Goal: Information Seeking & Learning: Learn about a topic

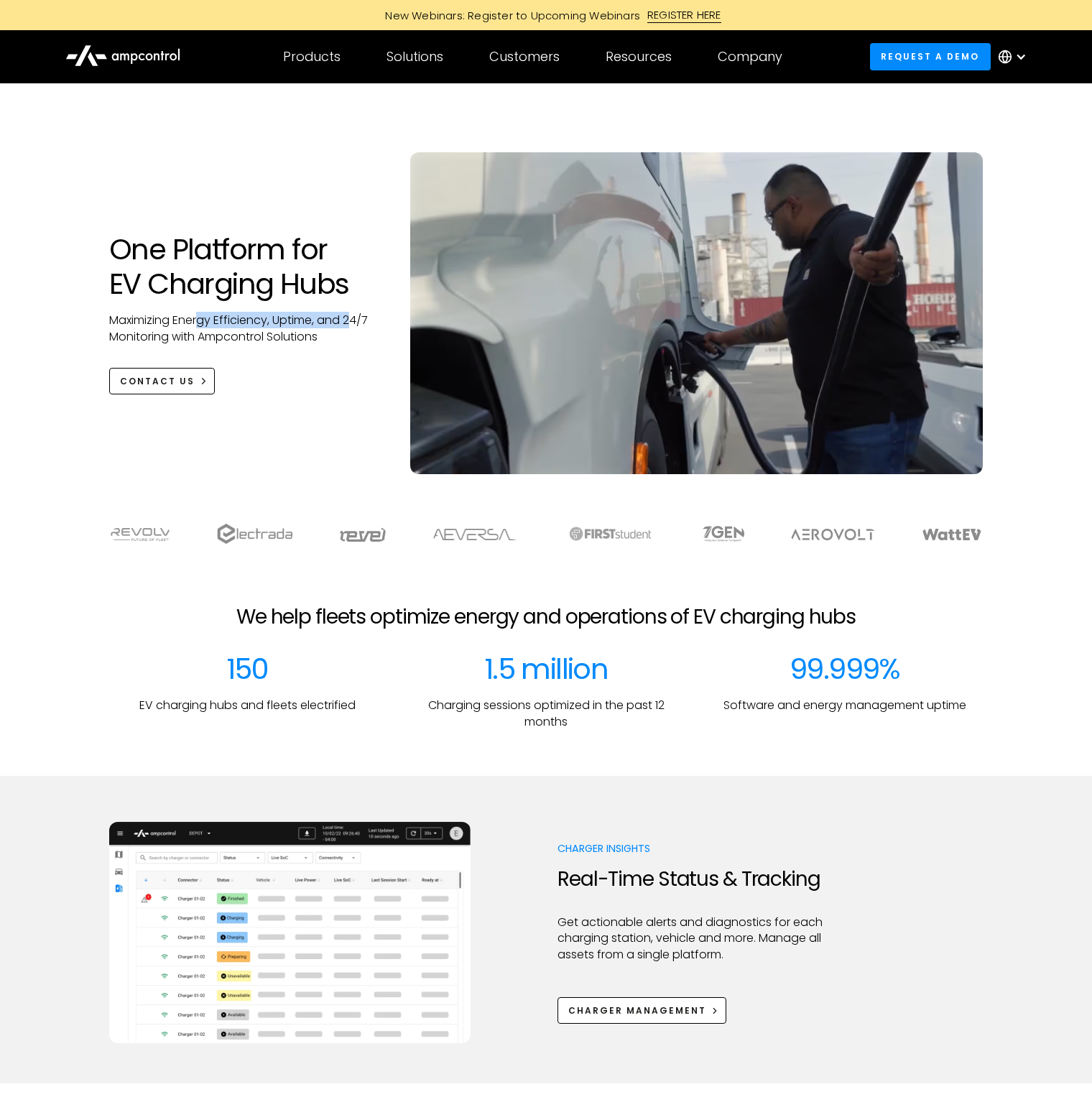
click at [353, 327] on p "Maximizing Energy Efficiency, Uptime, and 24/7 Monitoring with Ampcontrol Solut…" at bounding box center [245, 329] width 272 height 33
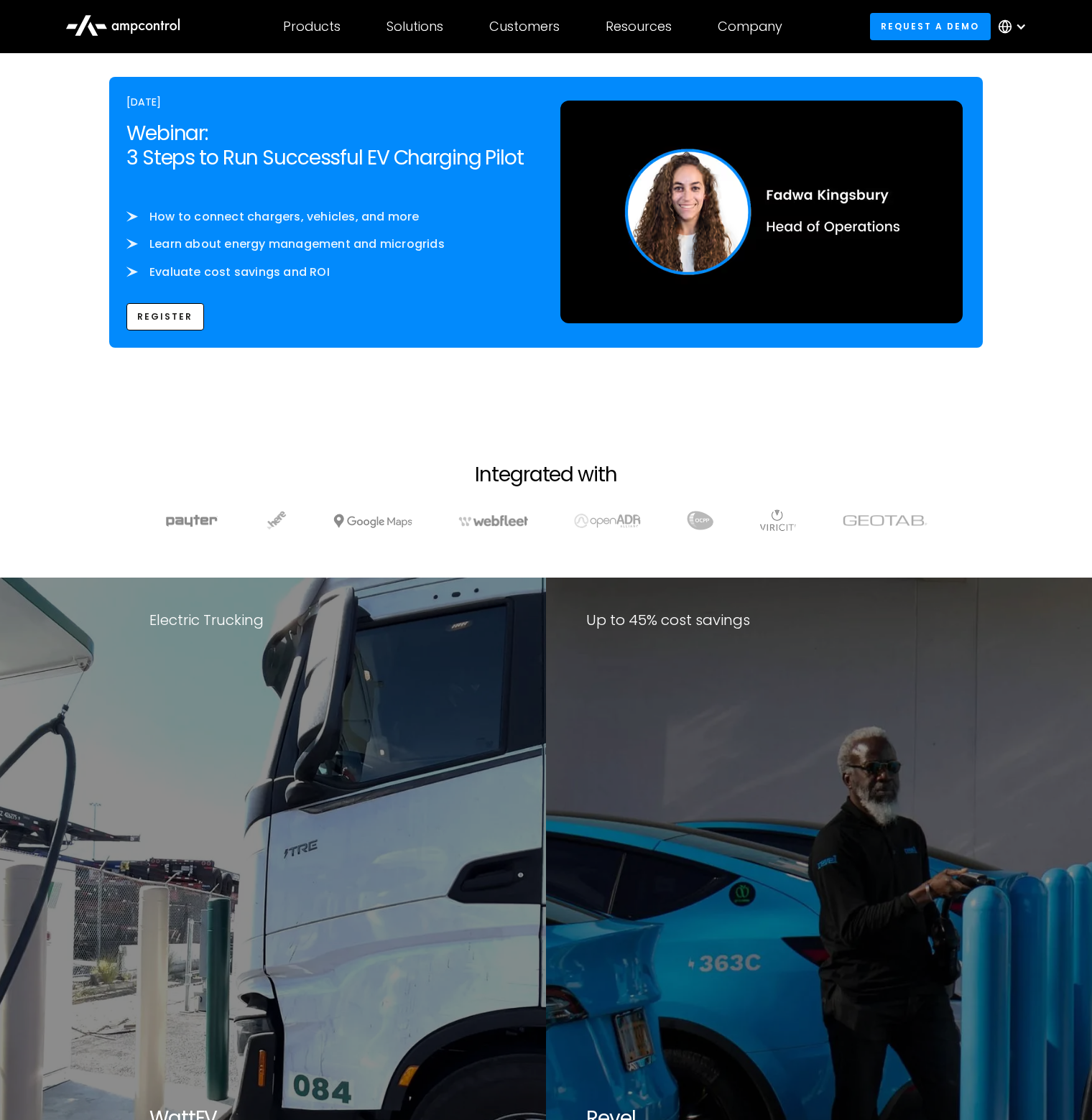
scroll to position [2299, 0]
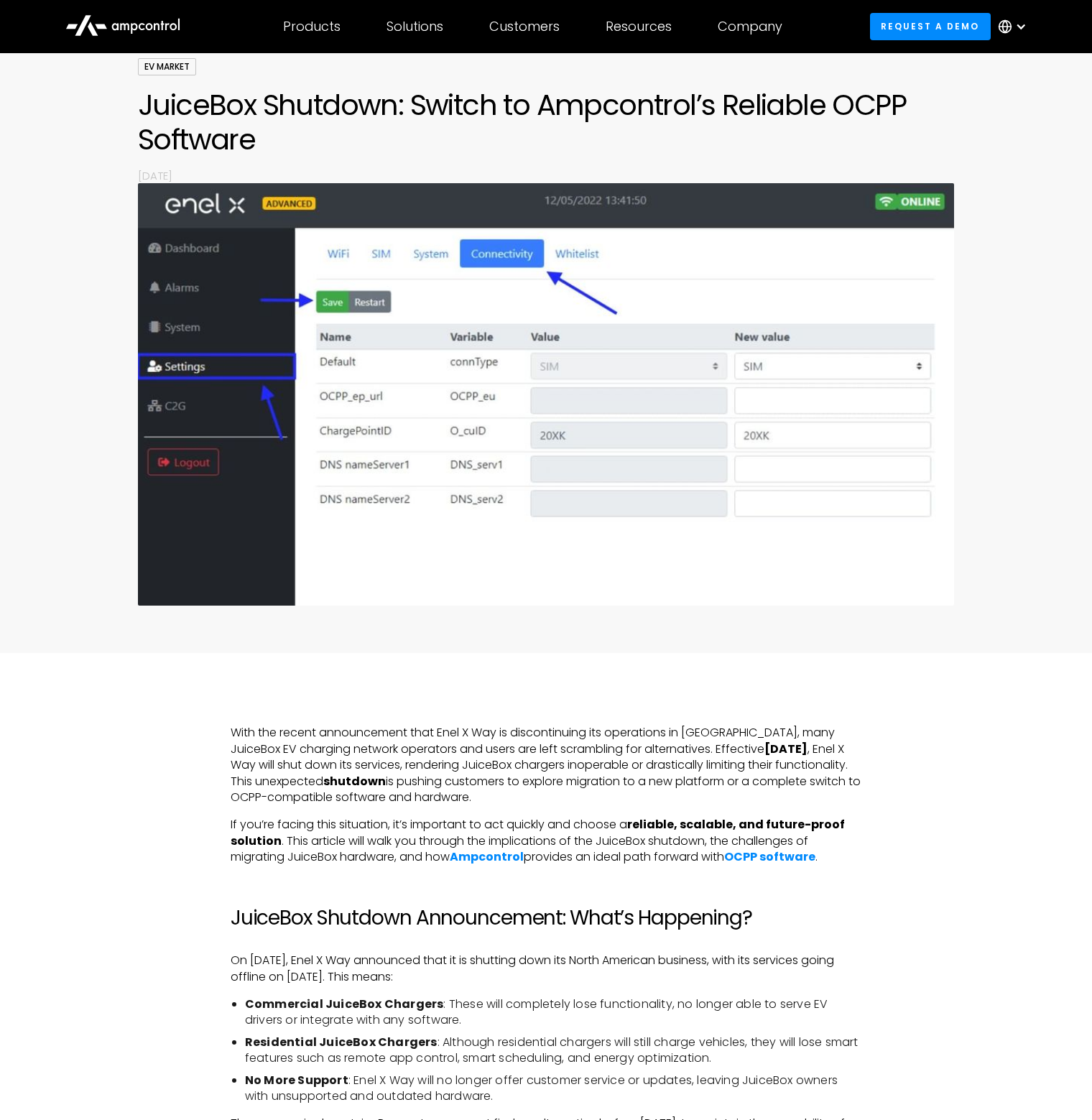
scroll to position [144, 0]
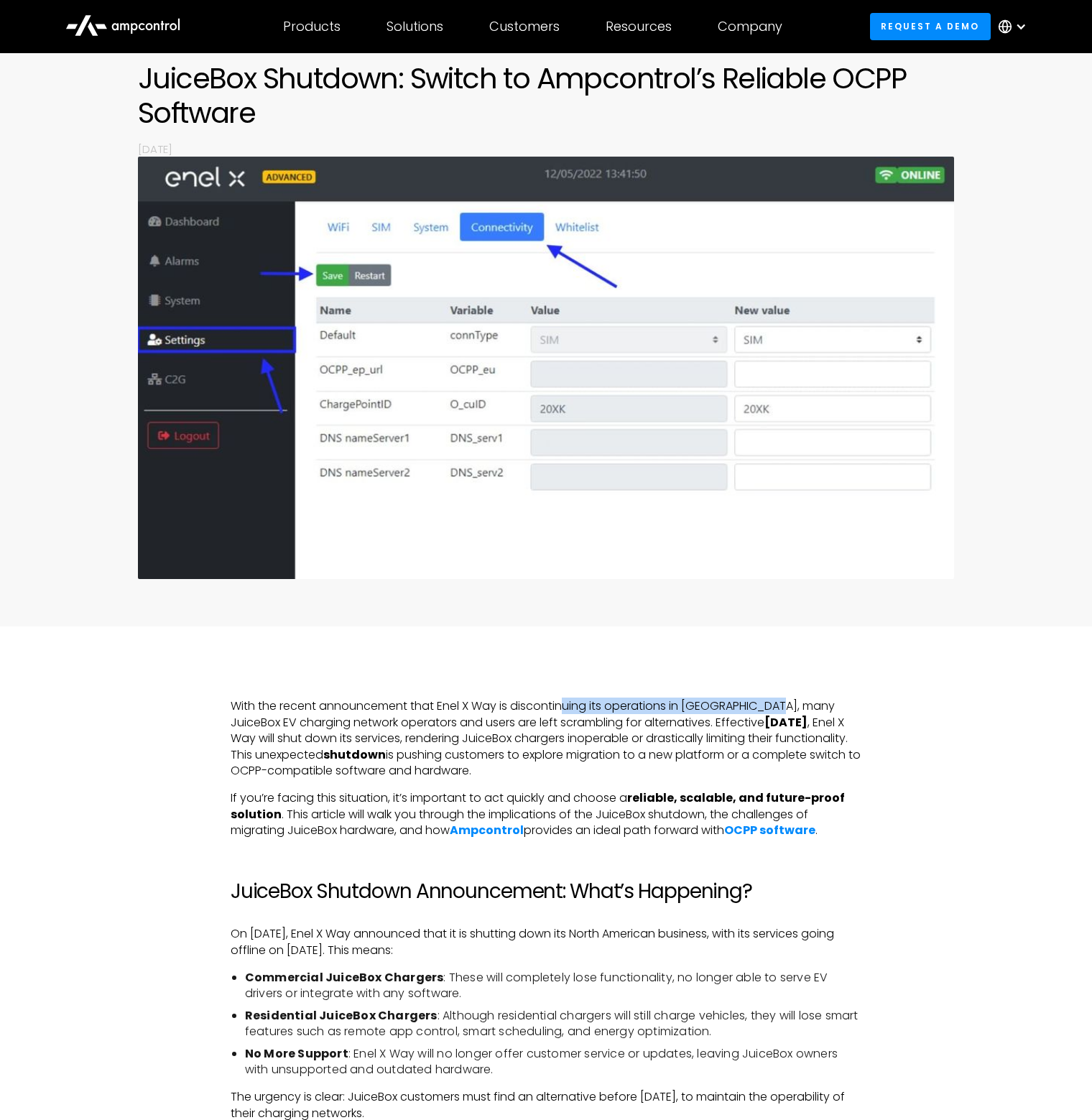
drag, startPoint x: 563, startPoint y: 707, endPoint x: 776, endPoint y: 709, distance: 213.0
click at [776, 709] on p "With the recent announcement that Enel X Way is discontinuing its operations in…" at bounding box center [546, 738] width 631 height 81
drag, startPoint x: 299, startPoint y: 720, endPoint x: 663, endPoint y: 720, distance: 364.0
click at [663, 720] on p "With the recent announcement that Enel X Way is discontinuing its operations in…" at bounding box center [546, 738] width 631 height 81
drag, startPoint x: 260, startPoint y: 744, endPoint x: 896, endPoint y: 767, distance: 636.4
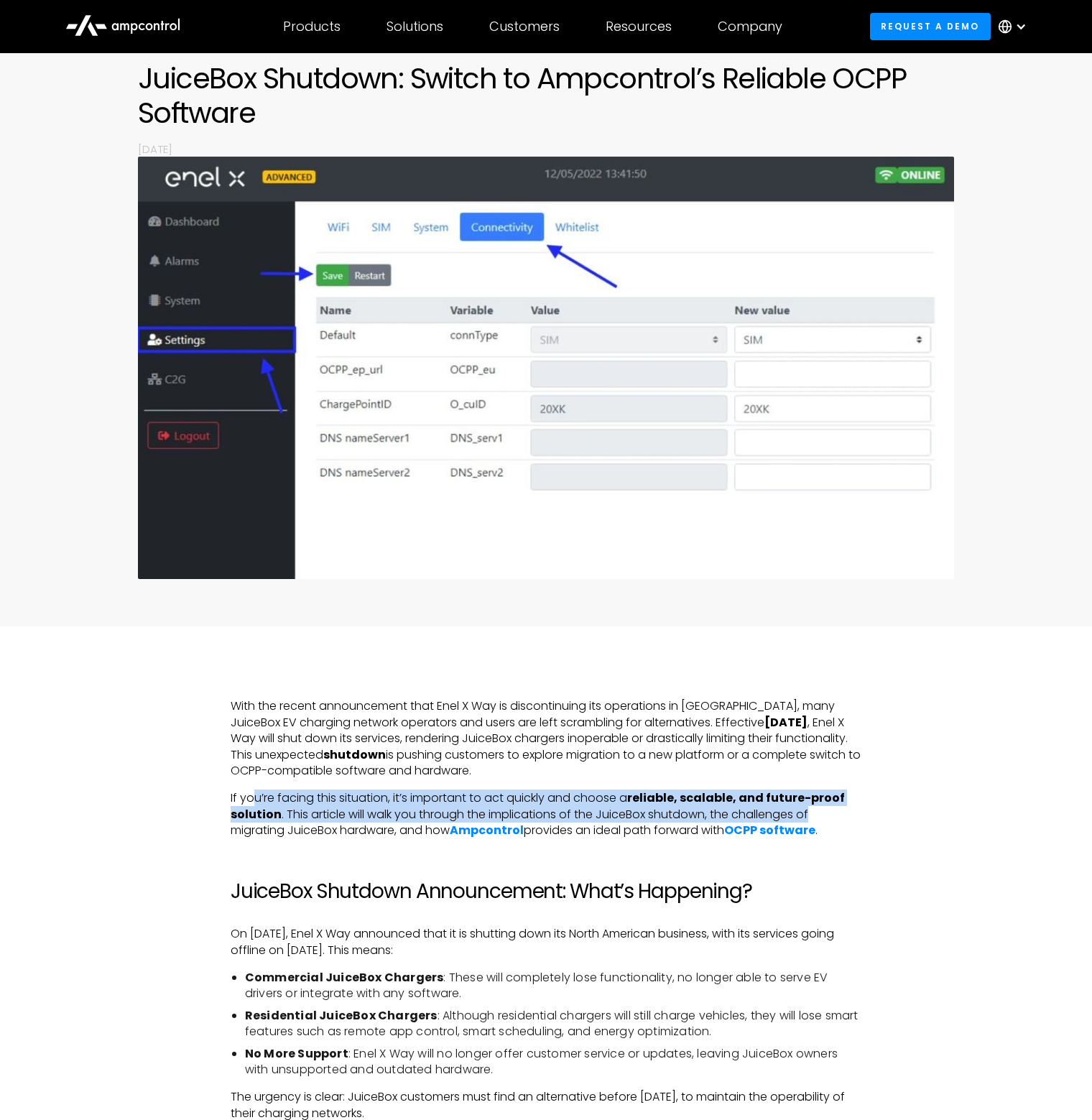
drag, startPoint x: 260, startPoint y: 801, endPoint x: 862, endPoint y: 810, distance: 602.1
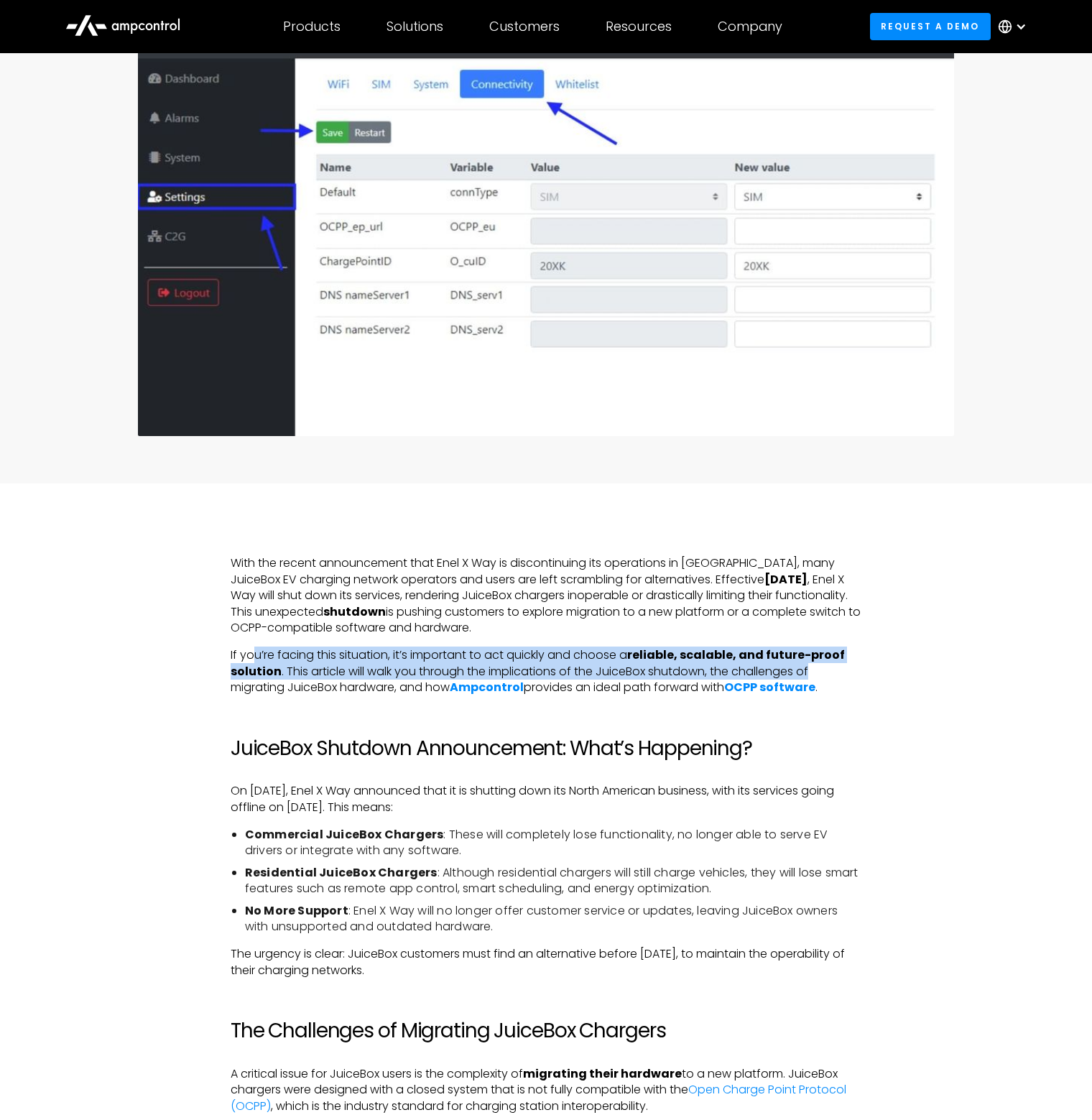
scroll to position [287, 0]
drag, startPoint x: 499, startPoint y: 792, endPoint x: 693, endPoint y: 804, distance: 194.4
click at [704, 801] on p "On October 2, 2024, Enel X Way announced that it is shutting down its North Ame…" at bounding box center [546, 798] width 631 height 33
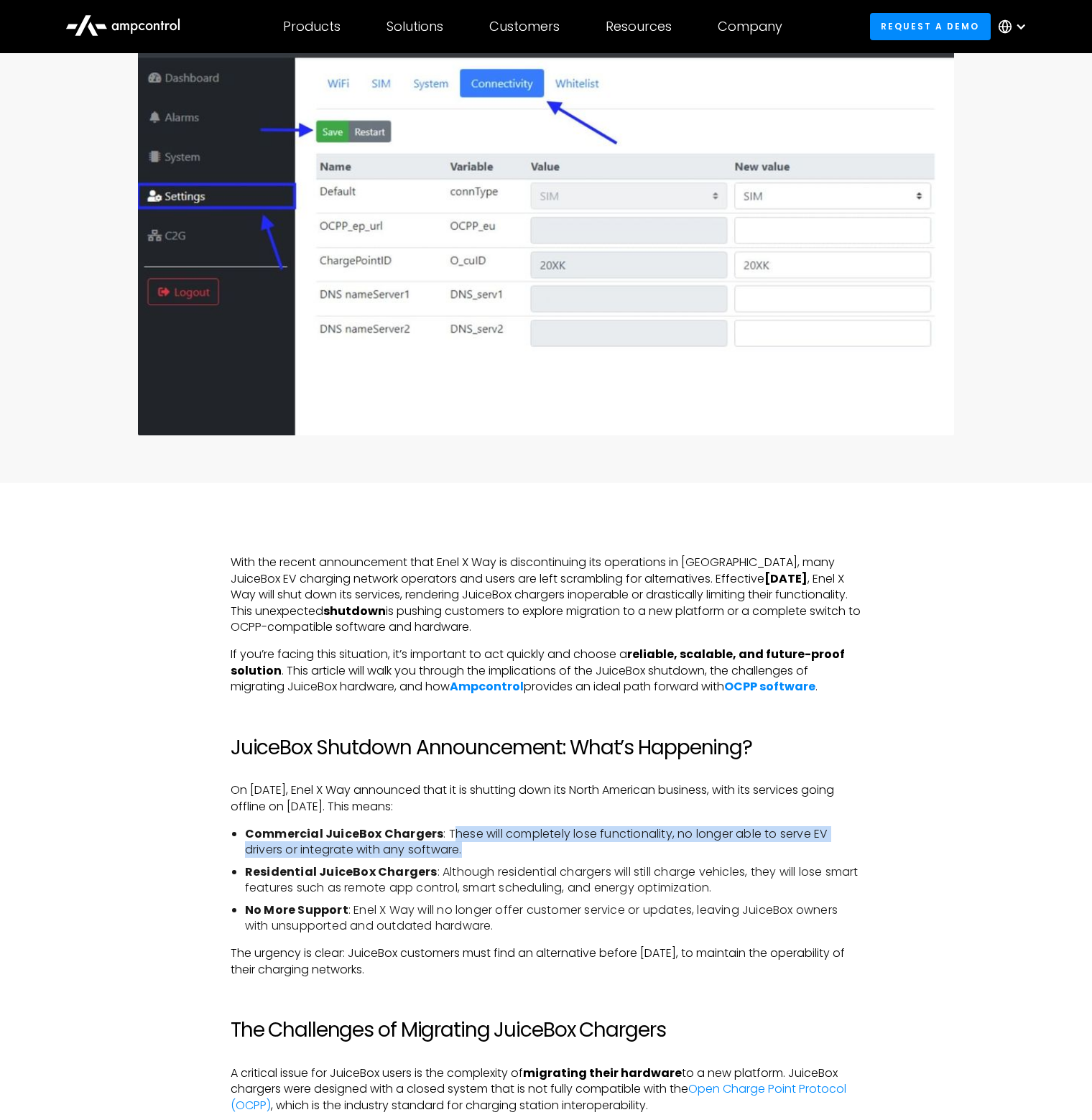
drag, startPoint x: 448, startPoint y: 834, endPoint x: 500, endPoint y: 852, distance: 55.0
click at [500, 852] on li "Commercial JuiceBox Chargers : These will completely lose functionality, no lon…" at bounding box center [554, 842] width 617 height 33
click at [528, 854] on li "Commercial JuiceBox Chargers : These will completely lose functionality, no lon…" at bounding box center [554, 842] width 617 height 33
click at [331, 878] on strong "Residential JuiceBox Chargers" at bounding box center [341, 871] width 192 height 17
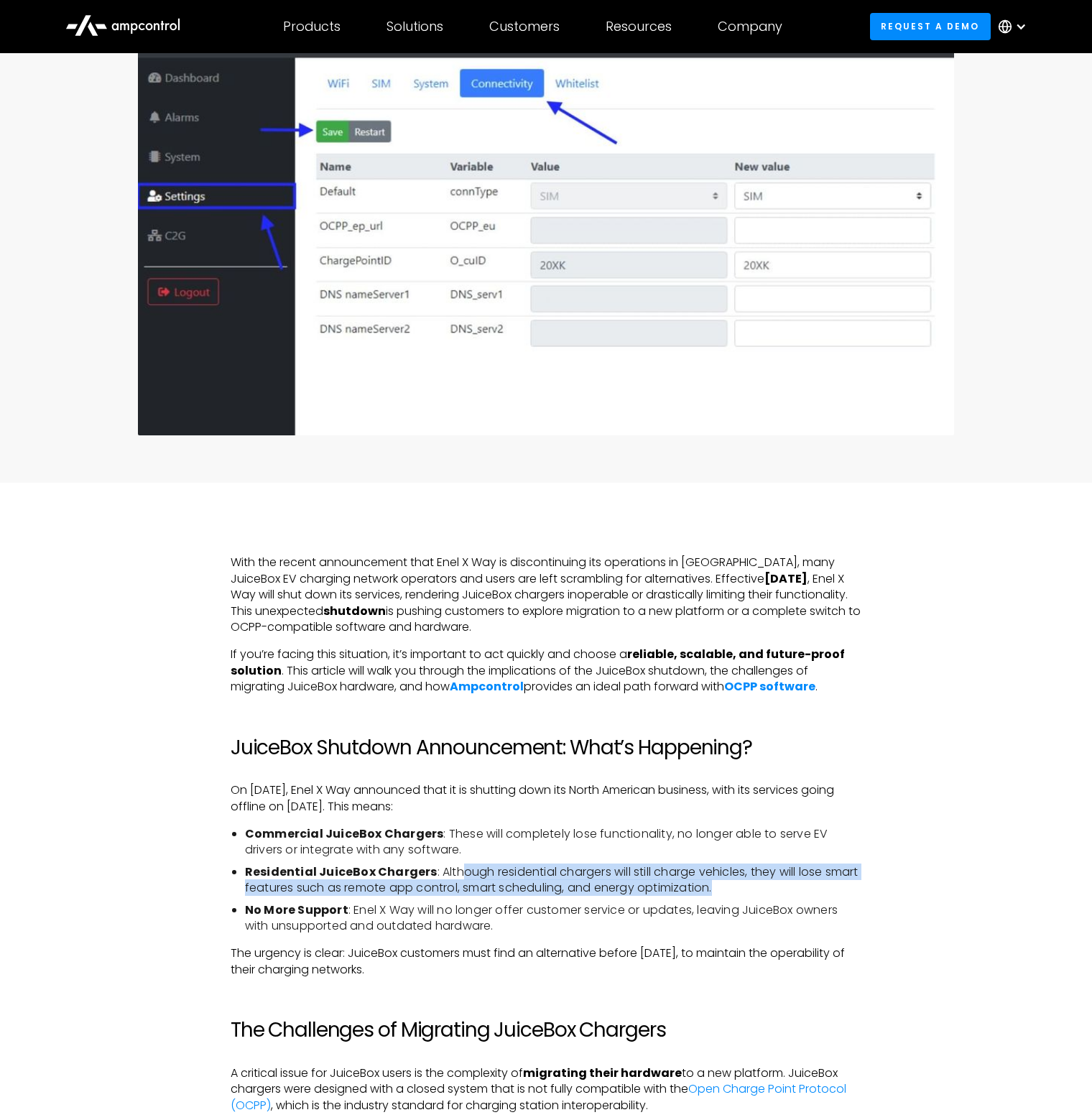
drag, startPoint x: 456, startPoint y: 868, endPoint x: 768, endPoint y: 889, distance: 312.7
click at [768, 889] on li "Residential JuiceBox Chargers : Although residential chargers will still charge…" at bounding box center [554, 880] width 617 height 33
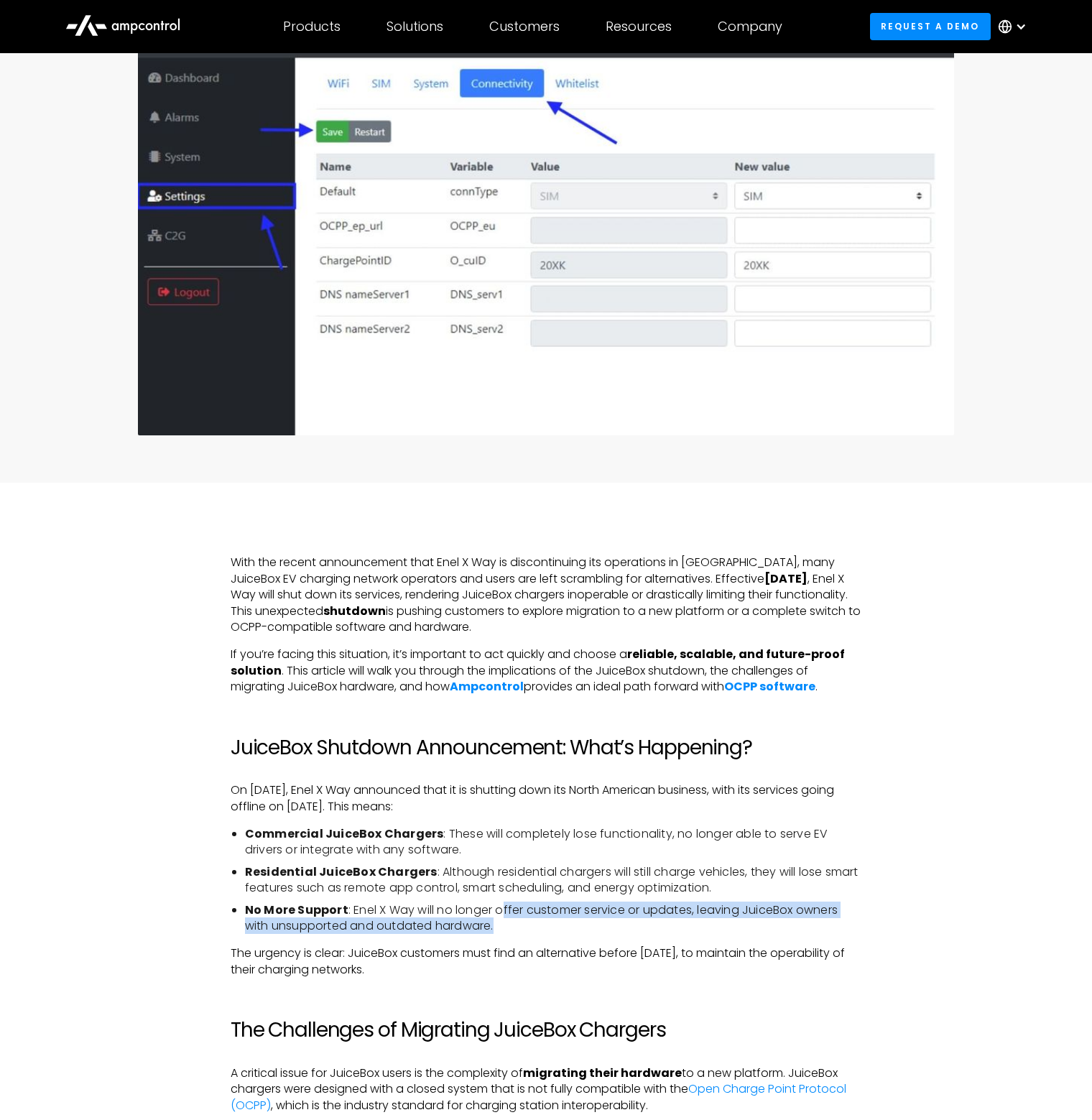
drag, startPoint x: 500, startPoint y: 910, endPoint x: 525, endPoint y: 923, distance: 28.2
click at [525, 923] on li "No More Support : Enel X Way will no longer offer customer service or updates, …" at bounding box center [554, 918] width 617 height 33
drag, startPoint x: 290, startPoint y: 952, endPoint x: 845, endPoint y: 971, distance: 555.3
click at [845, 971] on p "The urgency is clear: JuiceBox customers must find an alternative before Octobe…" at bounding box center [546, 961] width 631 height 33
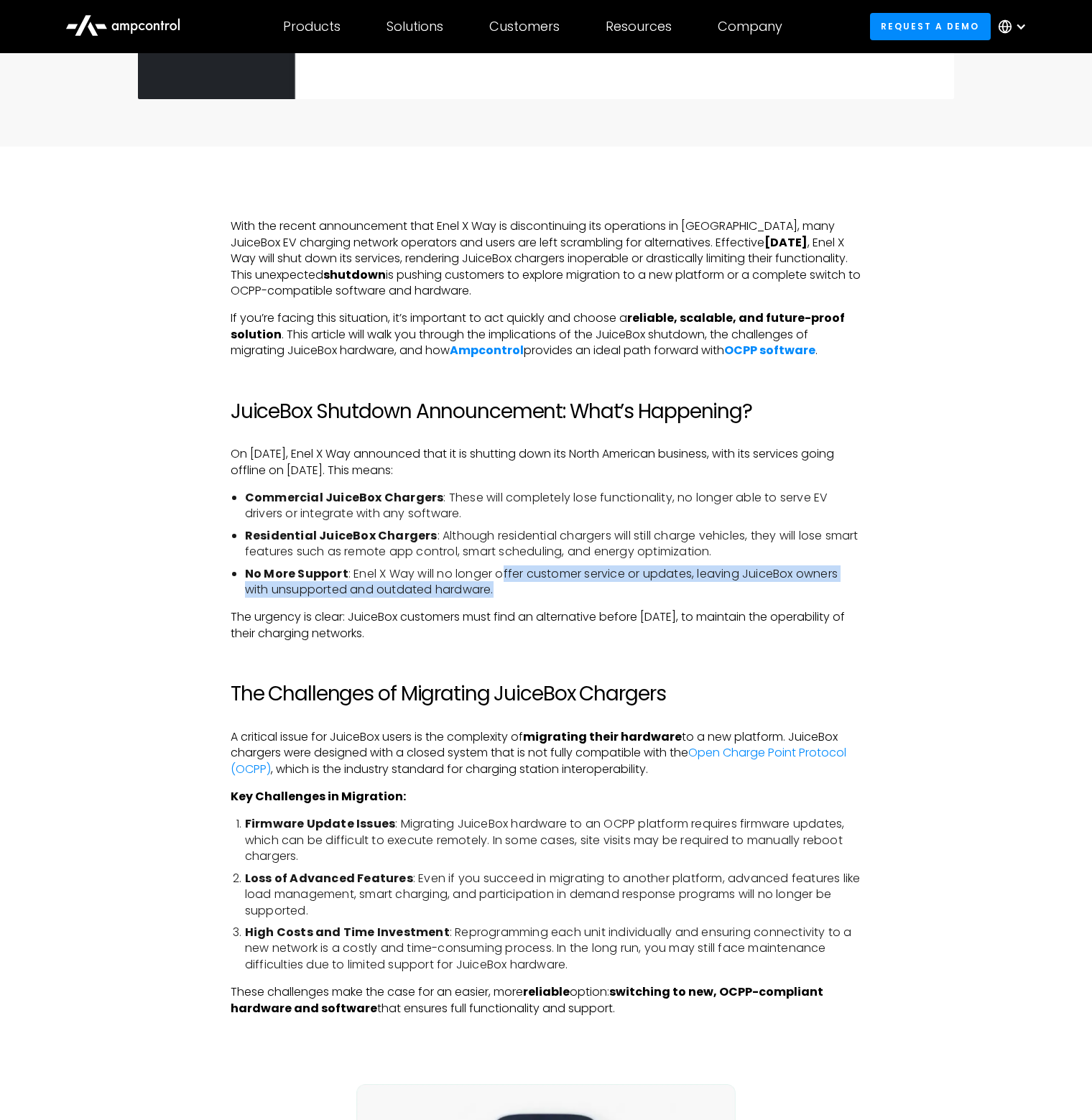
scroll to position [646, 0]
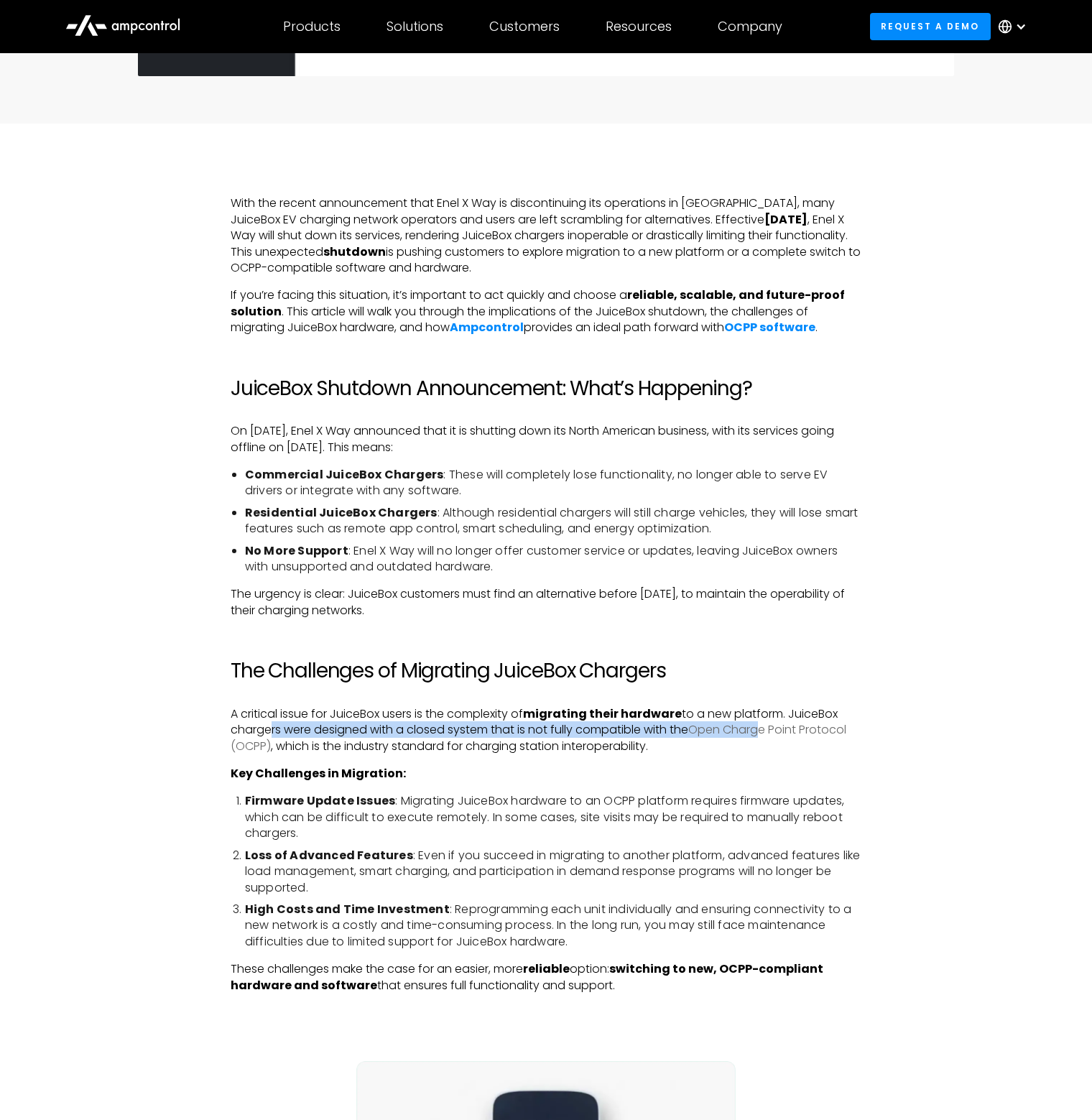
drag, startPoint x: 266, startPoint y: 732, endPoint x: 750, endPoint y: 728, distance: 484.0
click at [767, 726] on p "A critical issue for JuiceBox users is the complexity of migrating their hardwa…" at bounding box center [546, 730] width 631 height 48
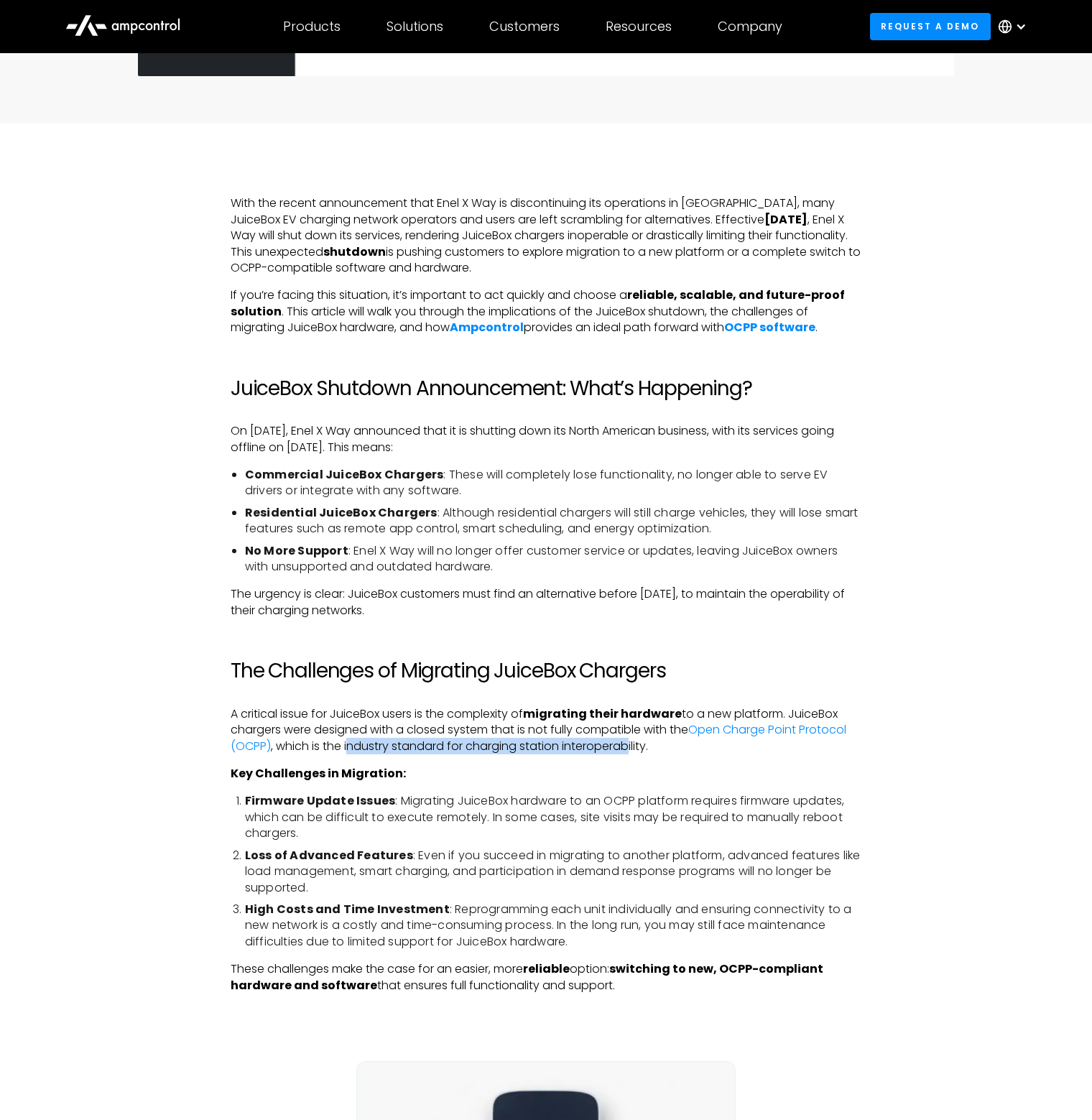
drag, startPoint x: 351, startPoint y: 749, endPoint x: 633, endPoint y: 746, distance: 282.0
click at [633, 746] on p "A critical issue for JuiceBox users is the complexity of migrating their hardwa…" at bounding box center [546, 730] width 631 height 48
drag, startPoint x: 379, startPoint y: 824, endPoint x: 657, endPoint y: 815, distance: 278.1
click at [657, 815] on li "Firmware Update Issues : Migrating JuiceBox hardware to an OCPP platform requir…" at bounding box center [554, 817] width 617 height 48
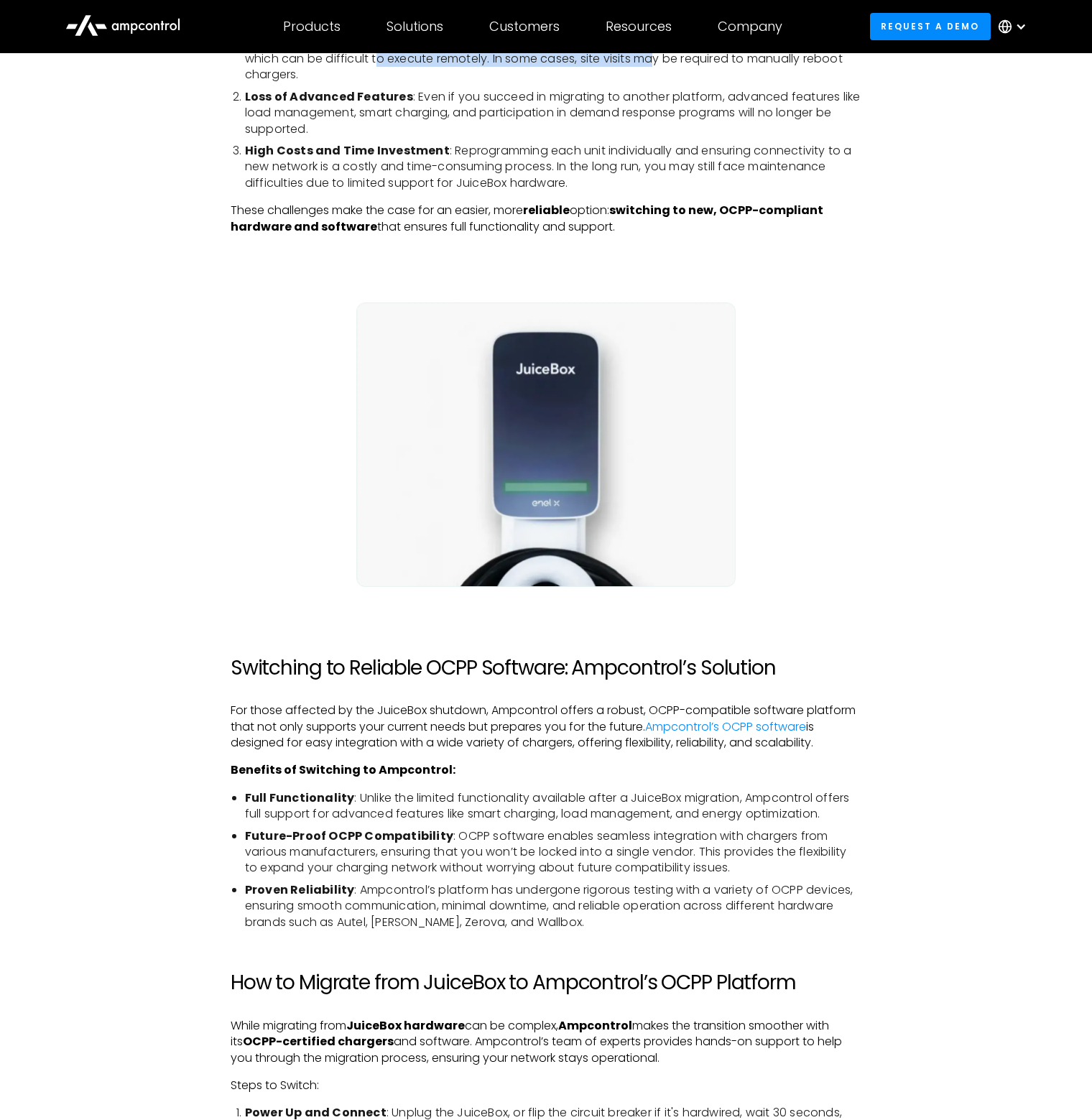
scroll to position [1437, 0]
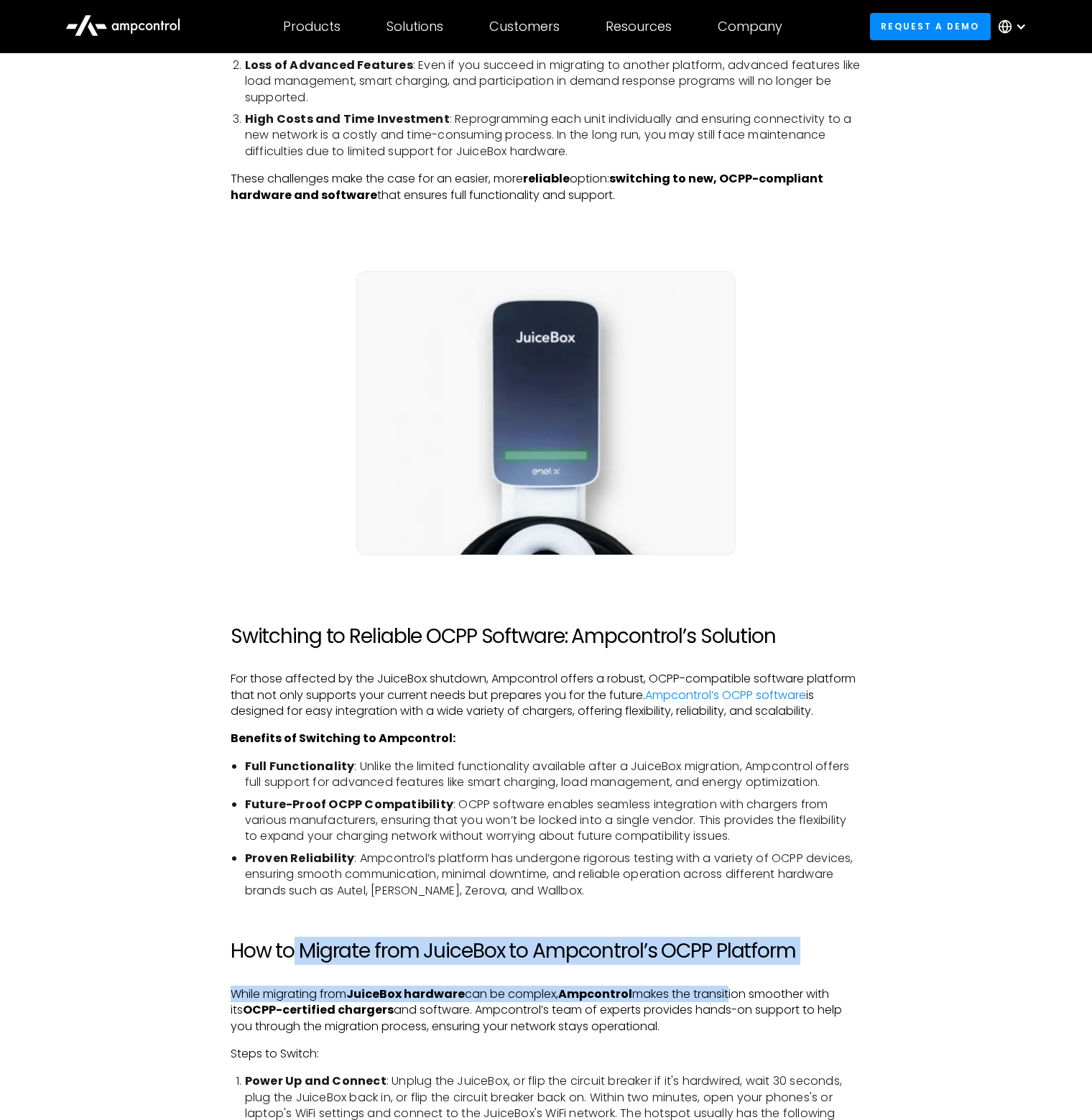
drag, startPoint x: 290, startPoint y: 954, endPoint x: 739, endPoint y: 998, distance: 451.2
click at [739, 998] on div "With the recent announcement that Enel X Way is discontinuing its operations in…" at bounding box center [546, 1120] width 631 height 3430
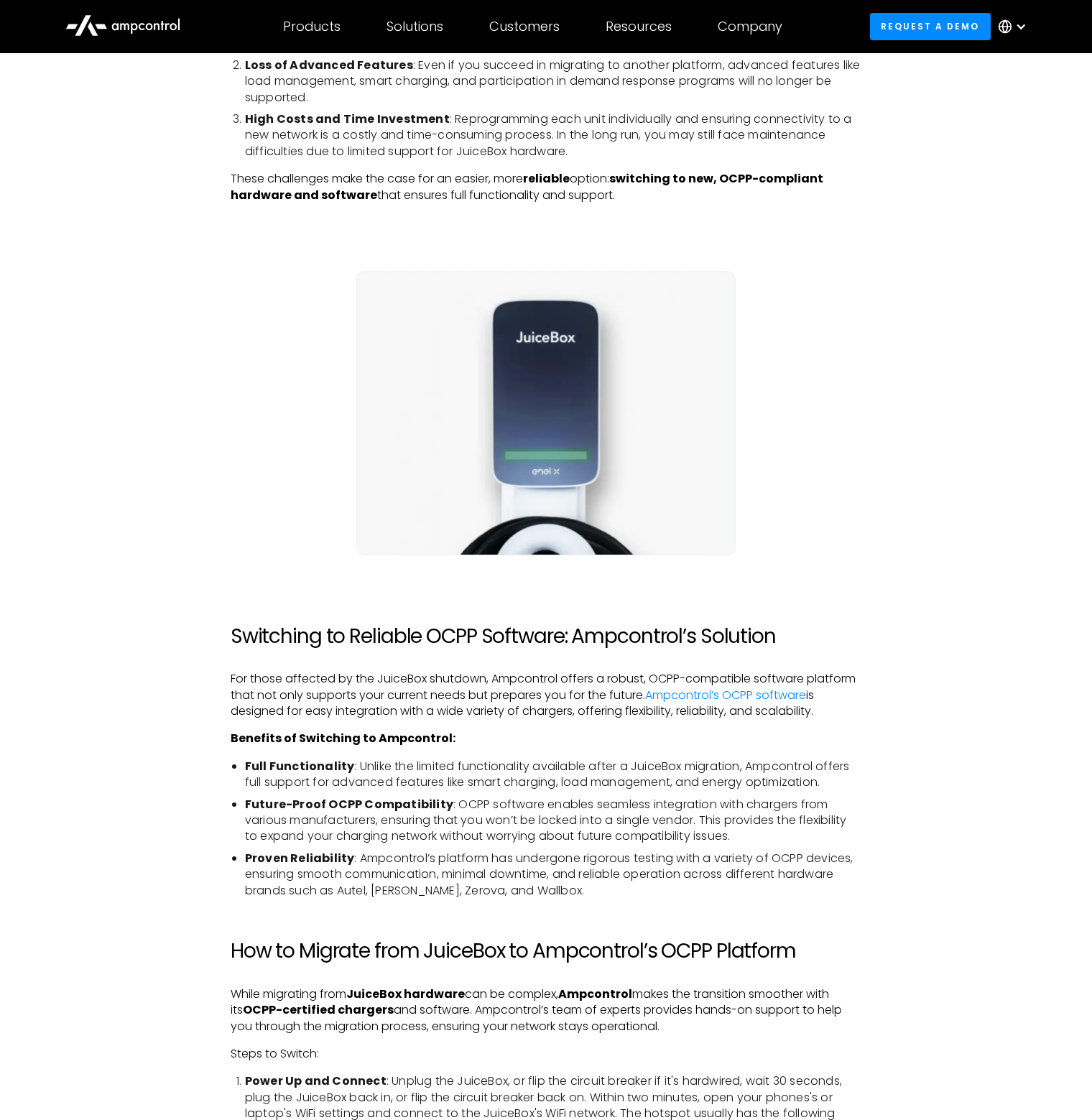
click at [451, 1019] on p "While migrating from JuiceBox hardware can be complex, Ampcontrol makes the tra…" at bounding box center [546, 1010] width 631 height 48
drag, startPoint x: 474, startPoint y: 1010, endPoint x: 693, endPoint y: 1022, distance: 219.3
click at [693, 1022] on p "While migrating from JuiceBox hardware can be complex, Ampcontrol makes the tra…" at bounding box center [546, 1010] width 631 height 48
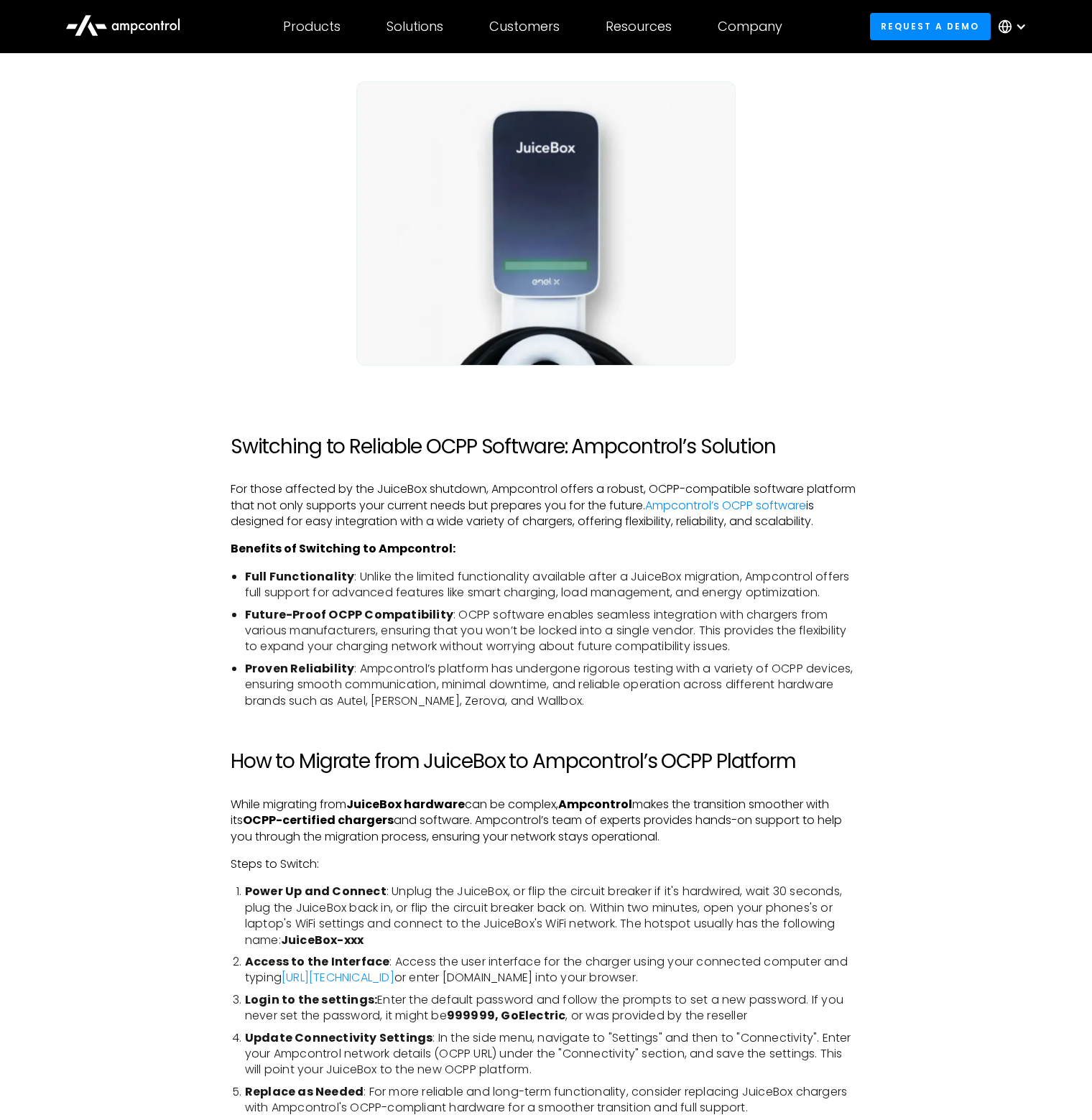
scroll to position [1652, 0]
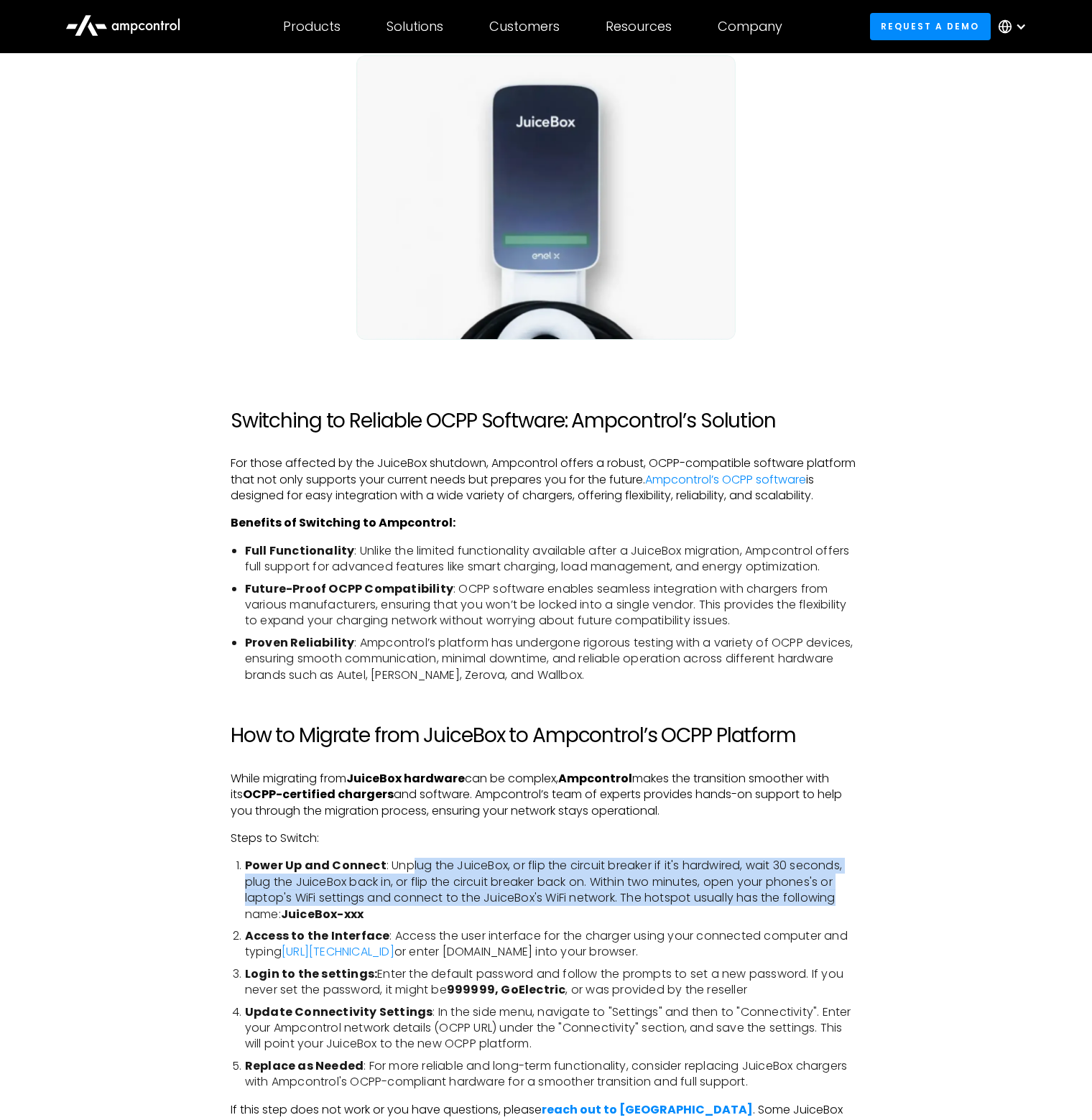
drag, startPoint x: 408, startPoint y: 863, endPoint x: 866, endPoint y: 906, distance: 460.0
click at [866, 906] on div "With the recent announcement that Enel X Way is discontinuing its operations in…" at bounding box center [546, 905] width 660 height 3430
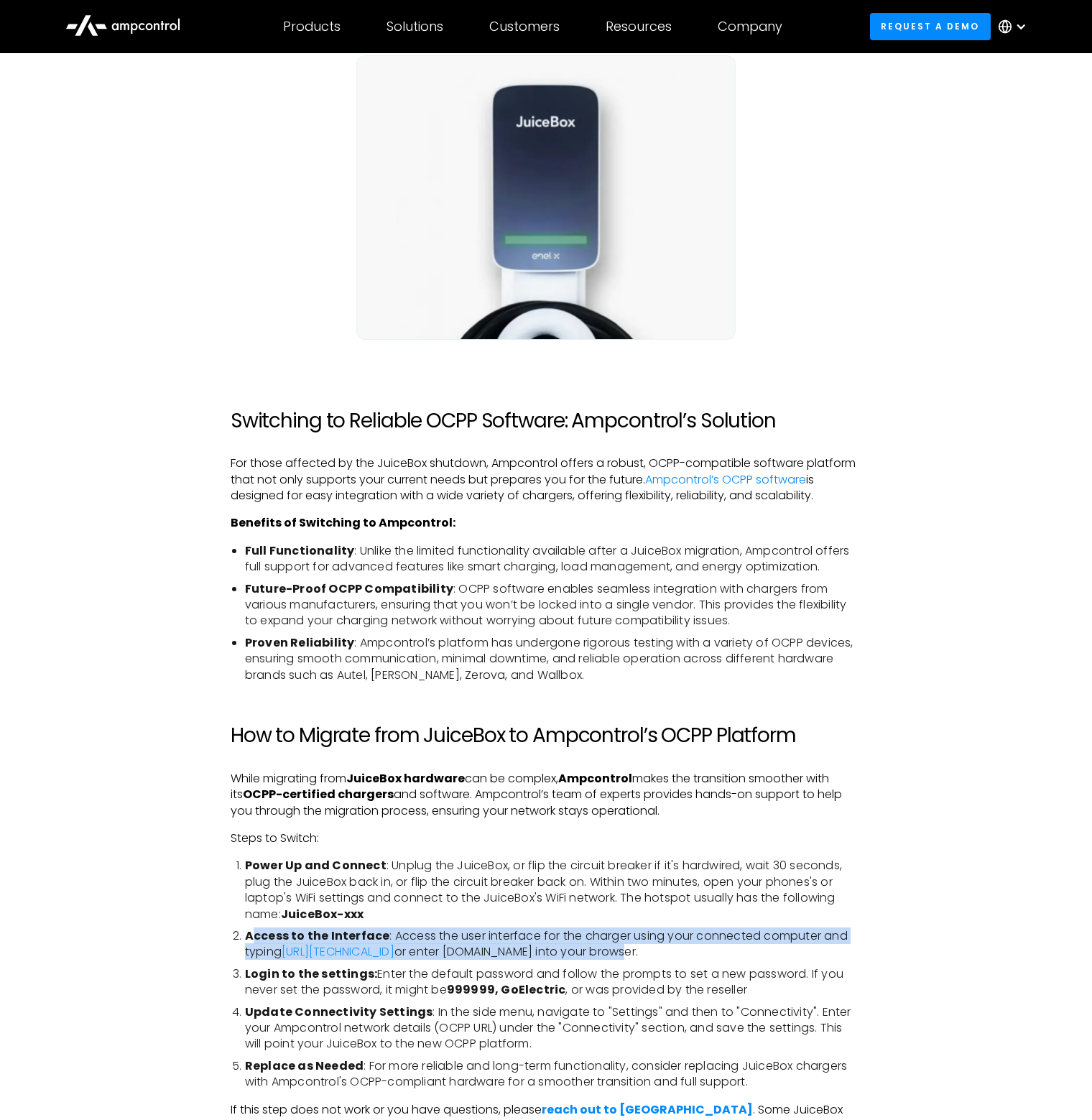
drag, startPoint x: 251, startPoint y: 938, endPoint x: 704, endPoint y: 954, distance: 453.3
click at [704, 954] on li "Access to the Interface : Access the user interface for the charger using your …" at bounding box center [554, 944] width 617 height 33
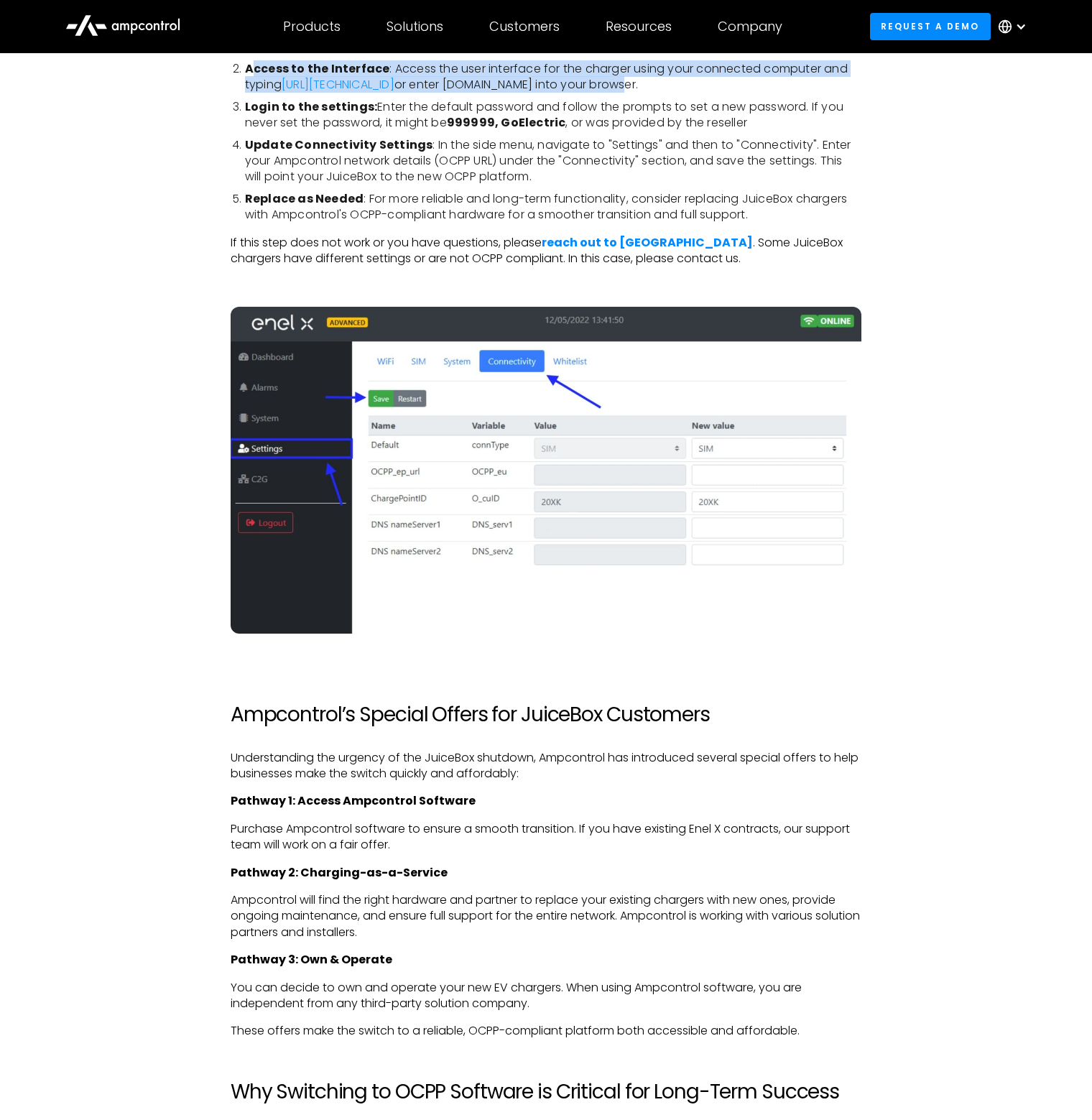
scroll to position [2658, 0]
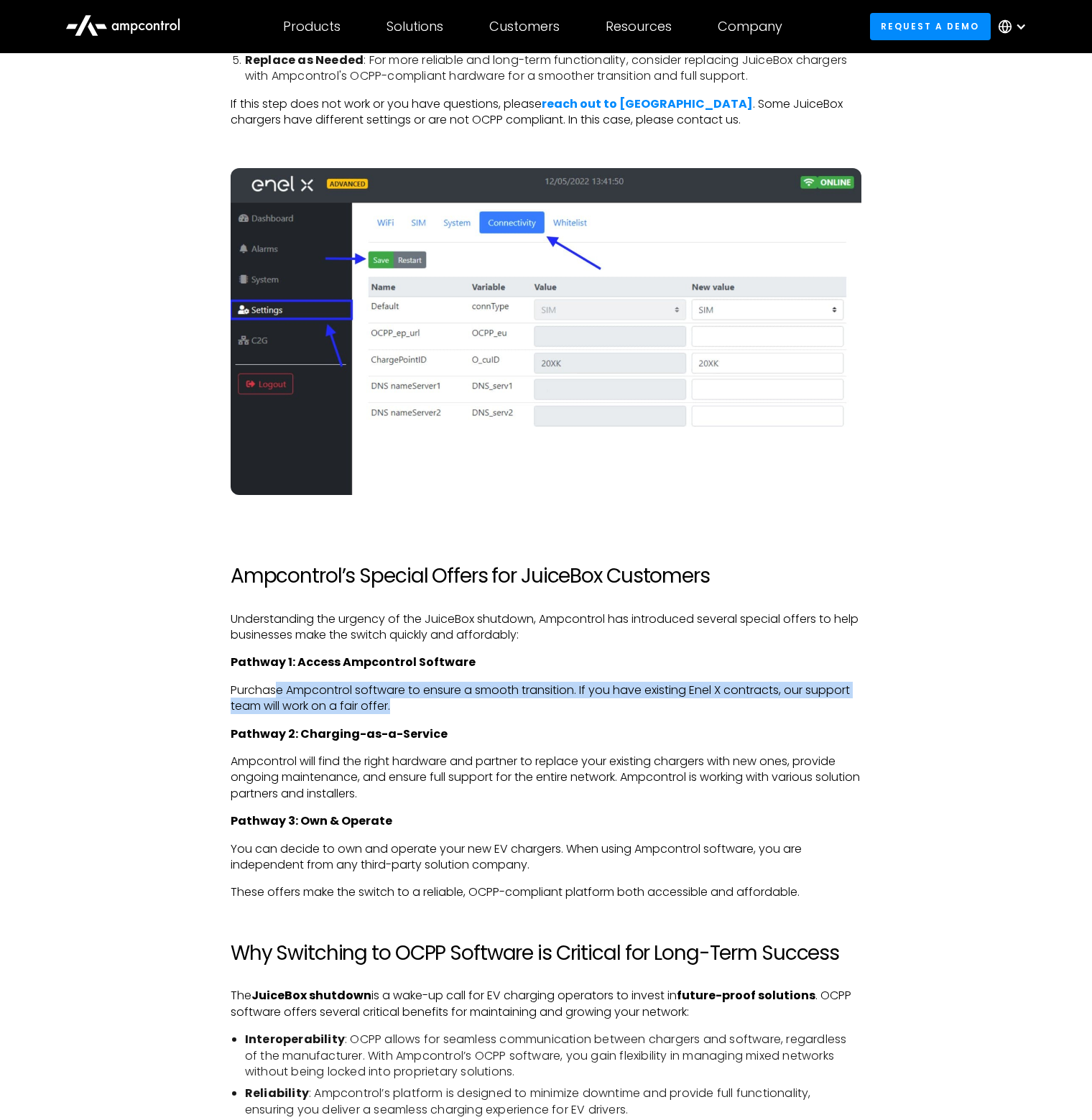
drag, startPoint x: 282, startPoint y: 693, endPoint x: 833, endPoint y: 704, distance: 551.1
click at [833, 704] on p "Purchase Ampcontrol software to ensure a smooth transition. If you have existin…" at bounding box center [546, 699] width 631 height 33
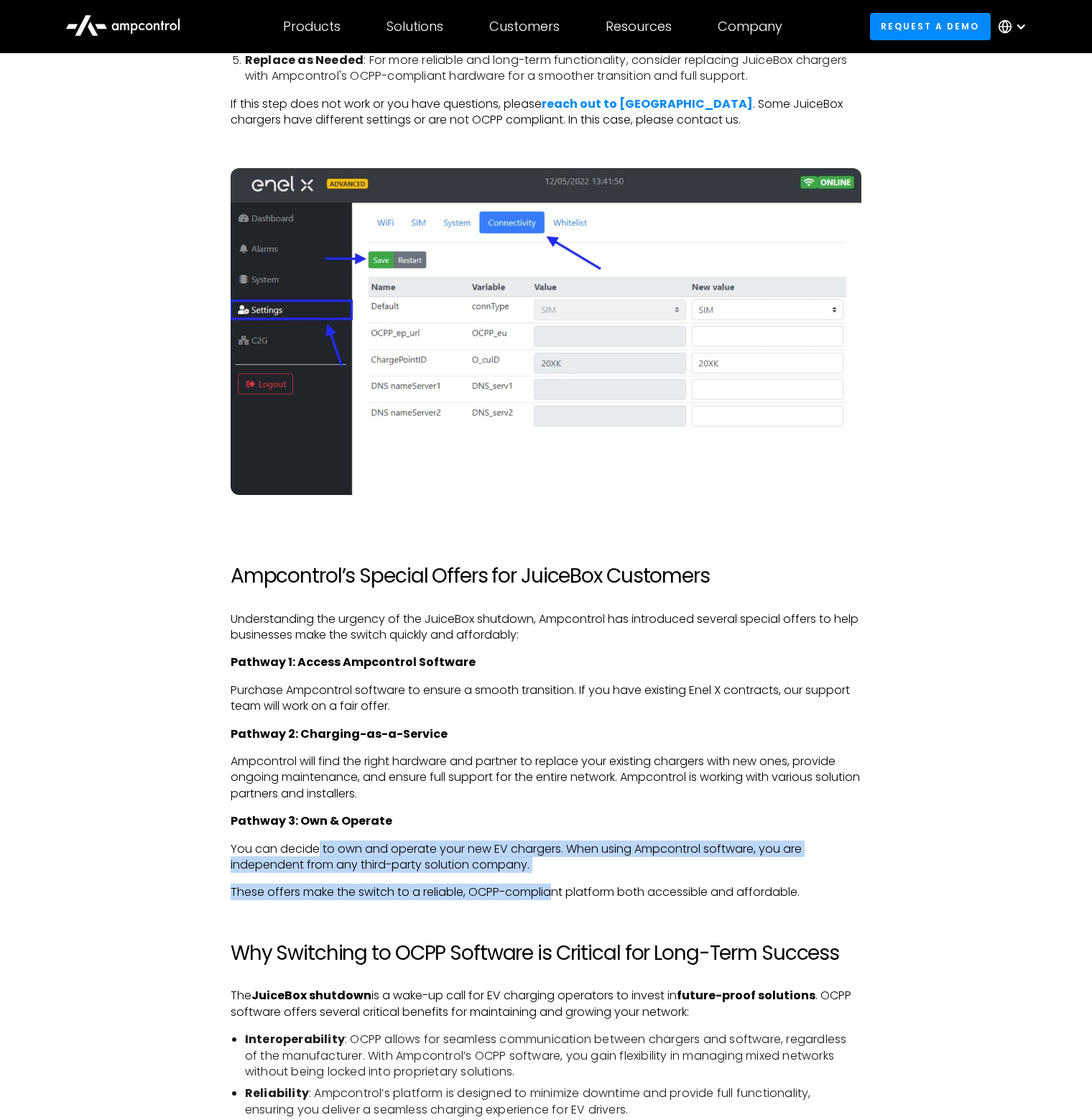
drag, startPoint x: 316, startPoint y: 846, endPoint x: 556, endPoint y: 882, distance: 242.7
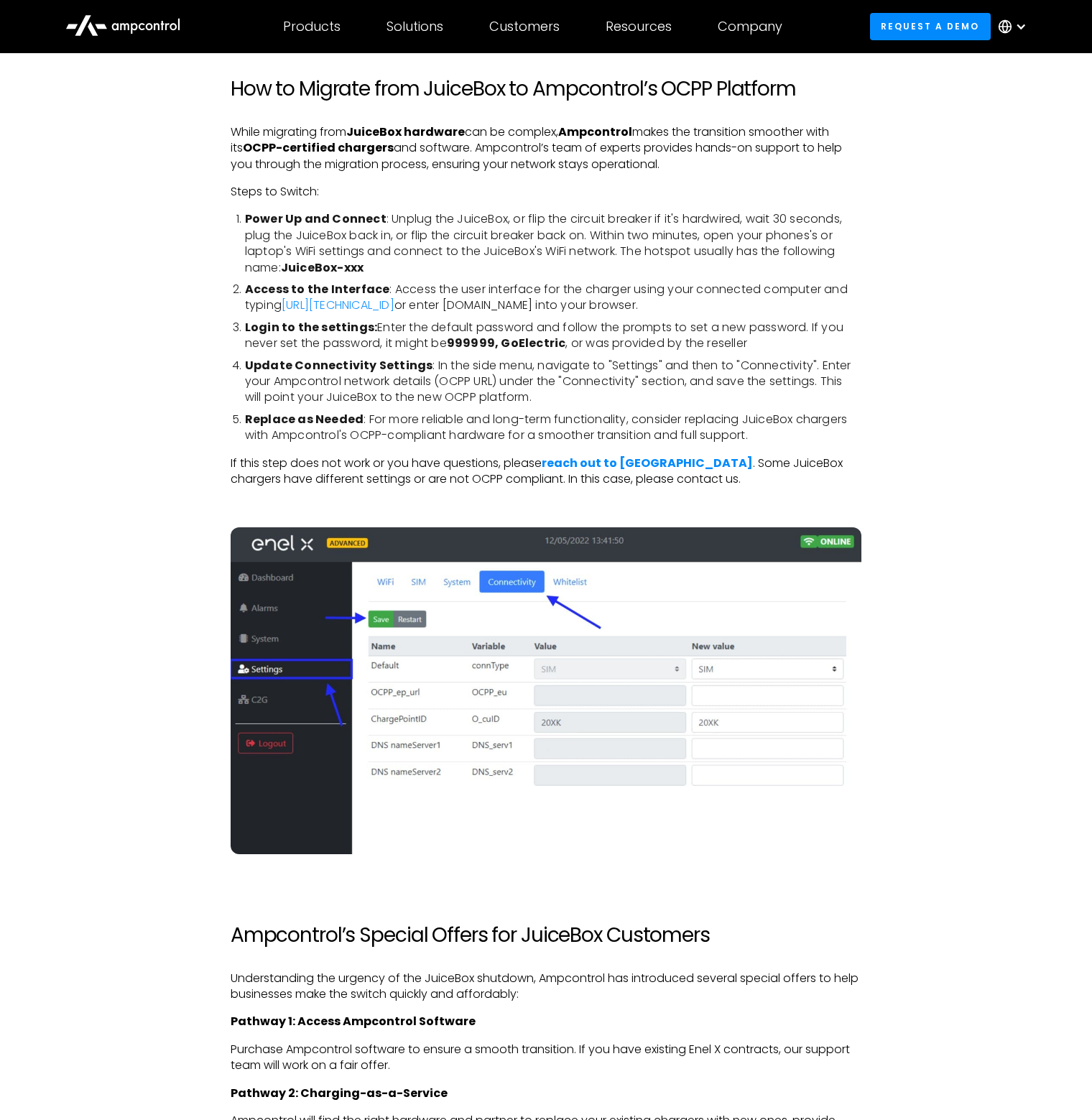
scroll to position [1868, 0]
